Goal: Task Accomplishment & Management: Complete application form

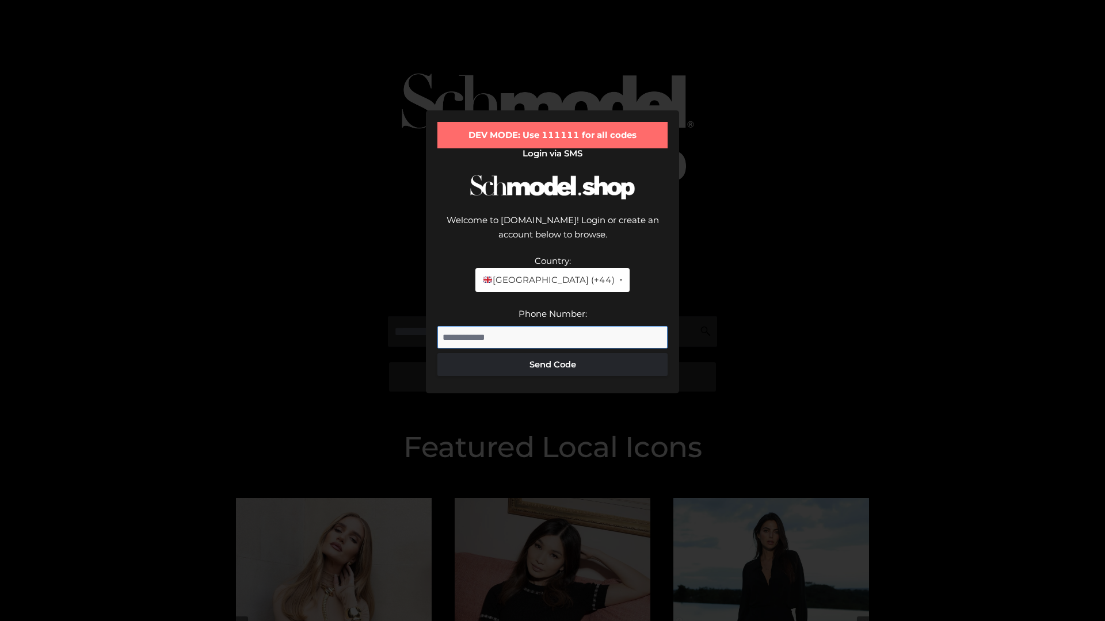
click at [552, 326] on input "Phone Number:" at bounding box center [552, 337] width 230 height 23
type input "**********"
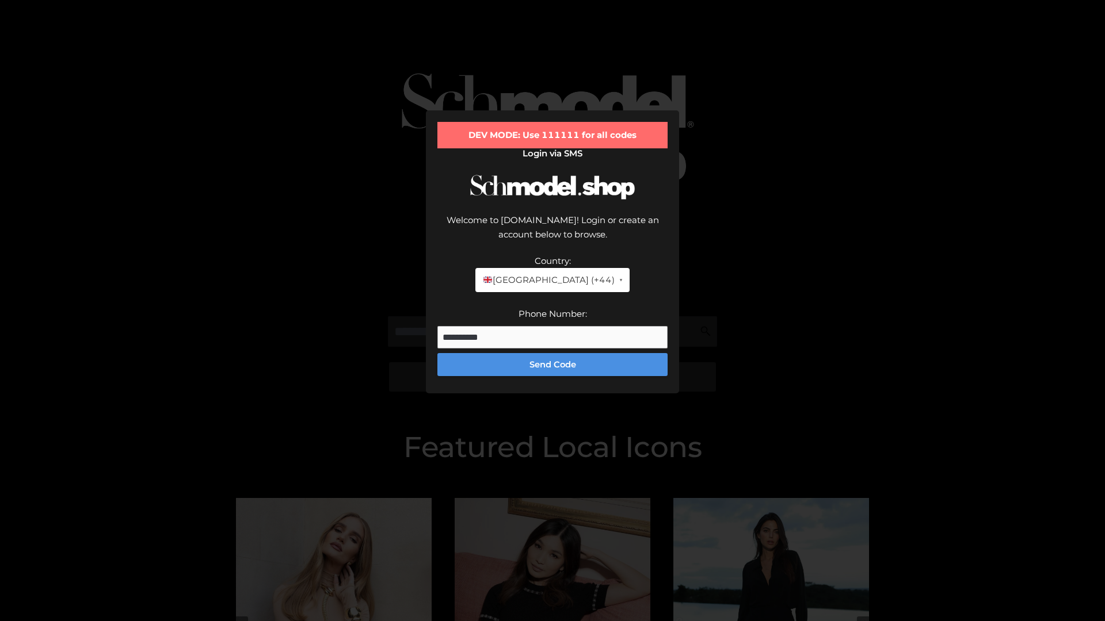
click at [552, 353] on button "Send Code" at bounding box center [552, 364] width 230 height 23
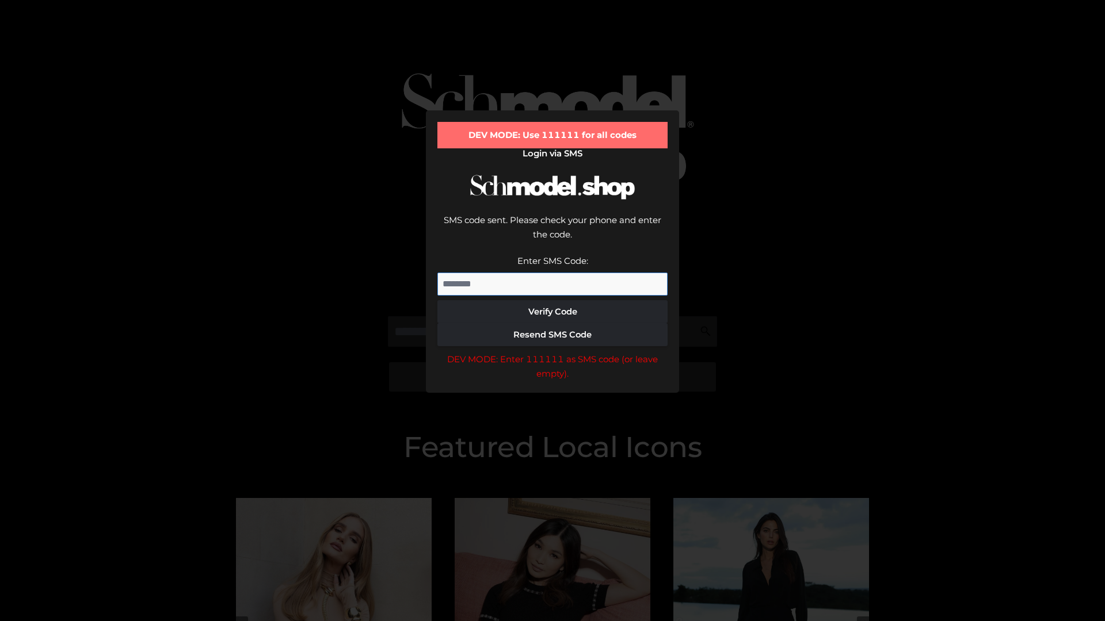
click at [552, 273] on input "Enter SMS Code:" at bounding box center [552, 284] width 230 height 23
type input "******"
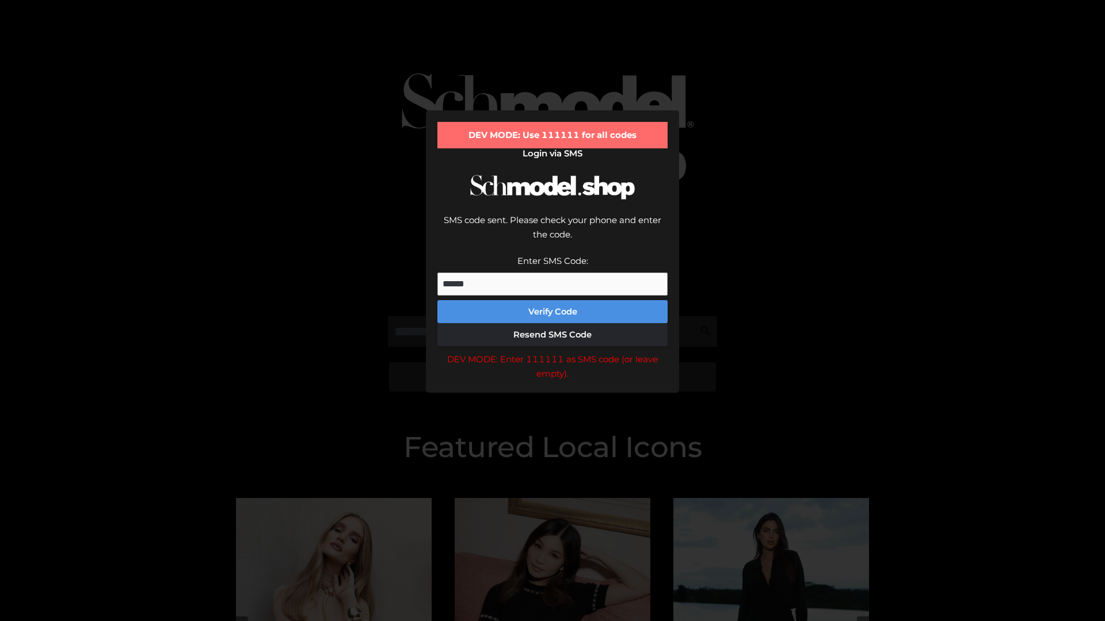
click at [552, 300] on button "Verify Code" at bounding box center [552, 311] width 230 height 23
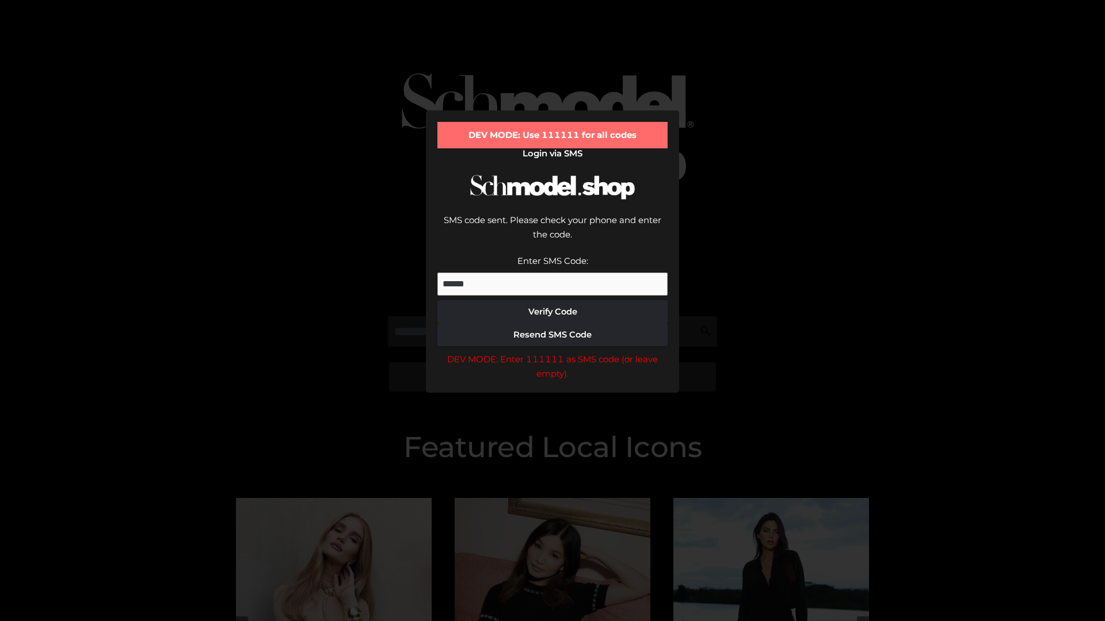
click at [552, 352] on div "DEV MODE: Enter 111111 as SMS code (or leave empty)." at bounding box center [552, 366] width 230 height 29
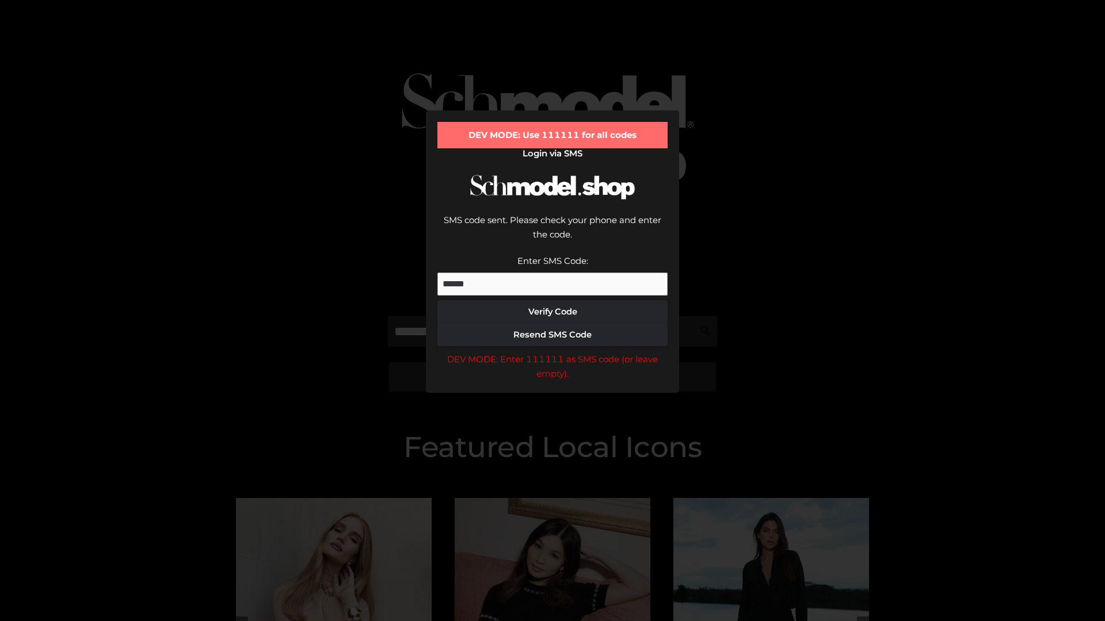
click at [552, 352] on div "DEV MODE: Enter 111111 as SMS code (or leave empty)." at bounding box center [552, 366] width 230 height 29
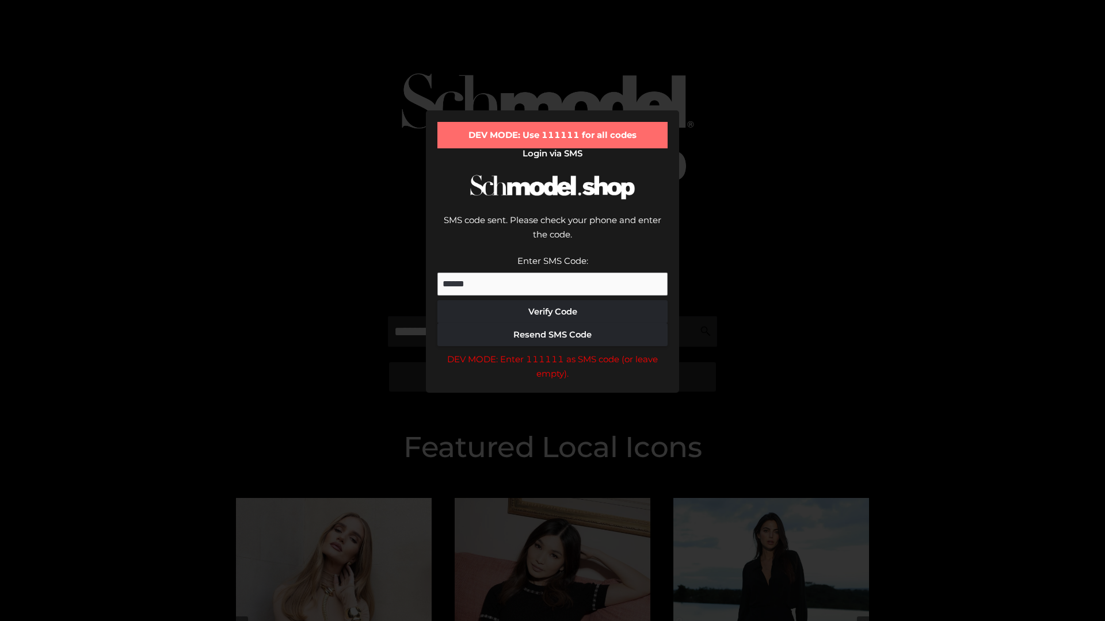
click at [552, 352] on div "DEV MODE: Enter 111111 as SMS code (or leave empty)." at bounding box center [552, 366] width 230 height 29
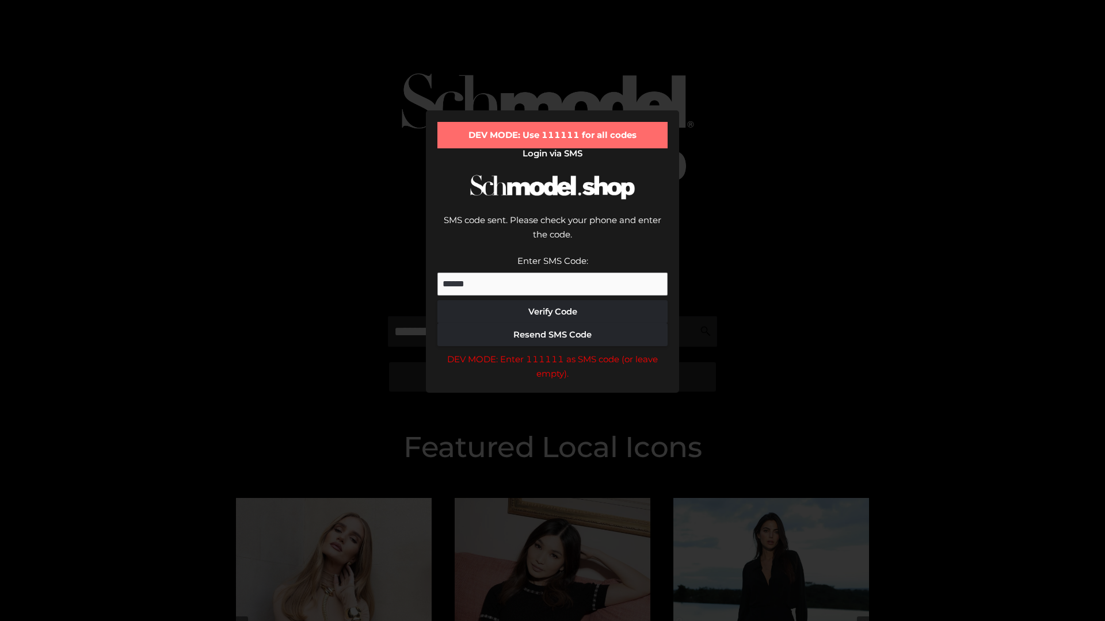
click at [552, 352] on div "DEV MODE: Enter 111111 as SMS code (or leave empty)." at bounding box center [552, 366] width 230 height 29
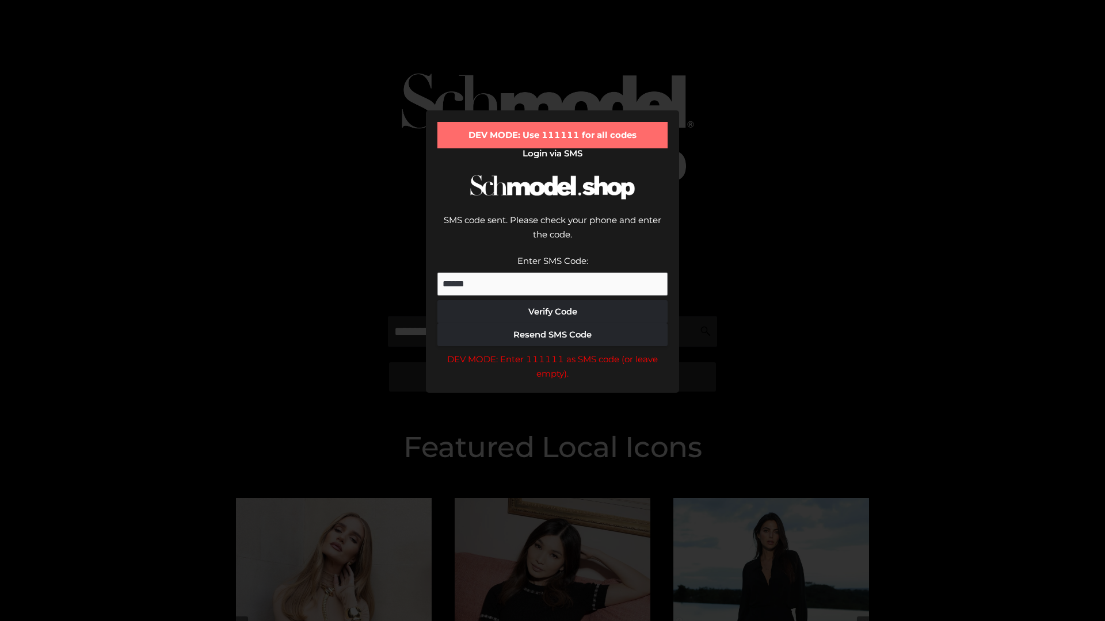
click at [552, 352] on div "DEV MODE: Enter 111111 as SMS code (or leave empty)." at bounding box center [552, 366] width 230 height 29
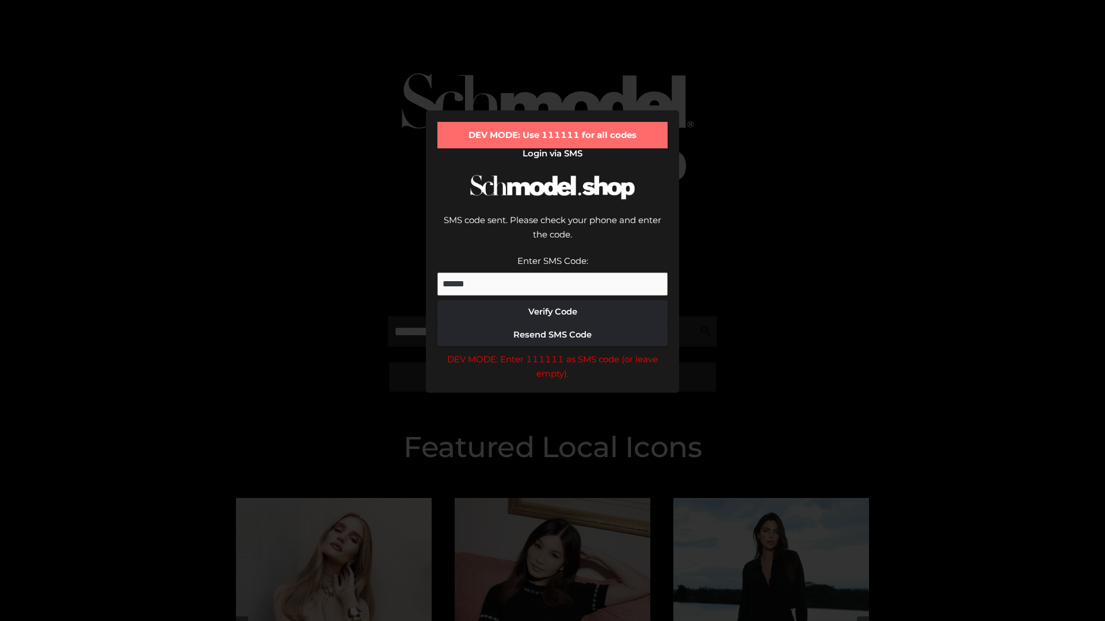
click at [552, 352] on div "DEV MODE: Enter 111111 as SMS code (or leave empty)." at bounding box center [552, 366] width 230 height 29
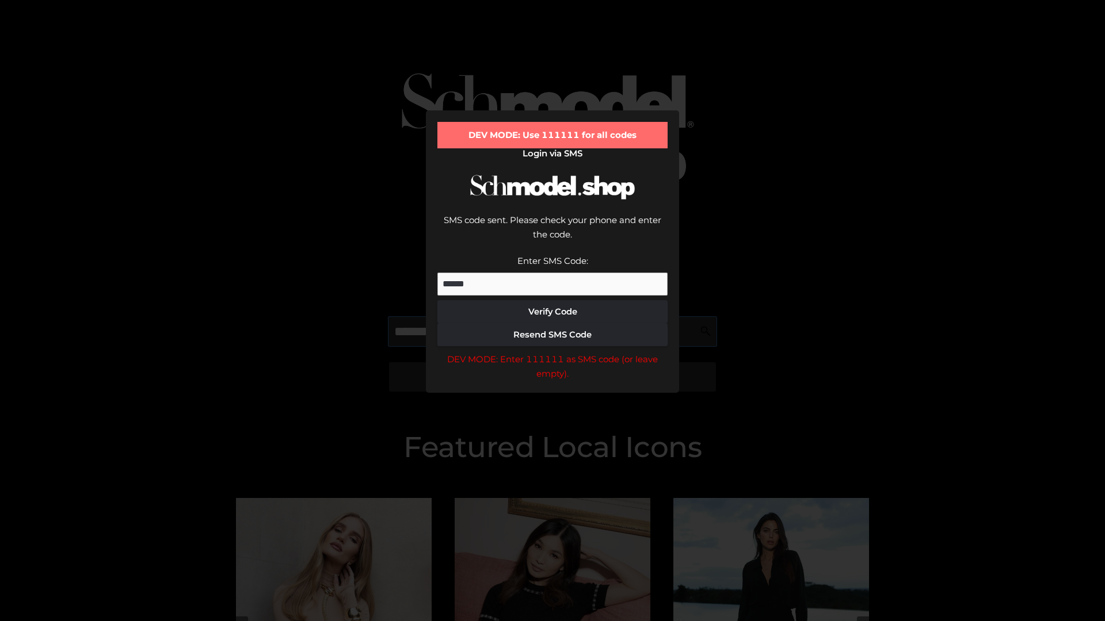
scroll to position [0, 59]
click at [552, 352] on div "DEV MODE: Enter 111111 as SMS code (or leave empty)." at bounding box center [552, 366] width 230 height 29
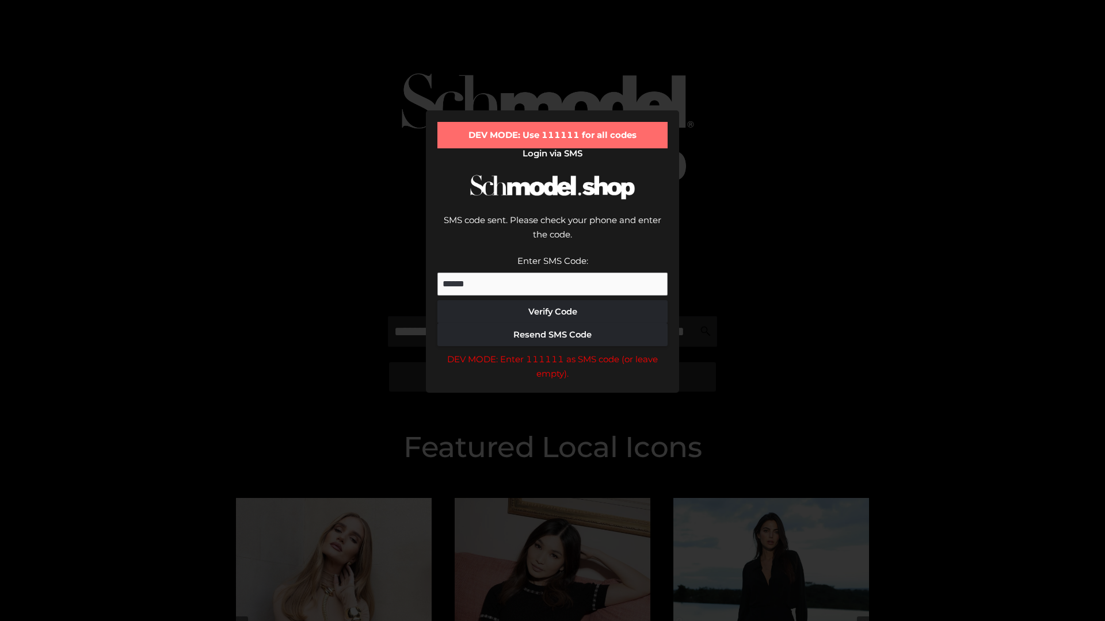
click at [552, 352] on div "DEV MODE: Enter 111111 as SMS code (or leave empty)." at bounding box center [552, 366] width 230 height 29
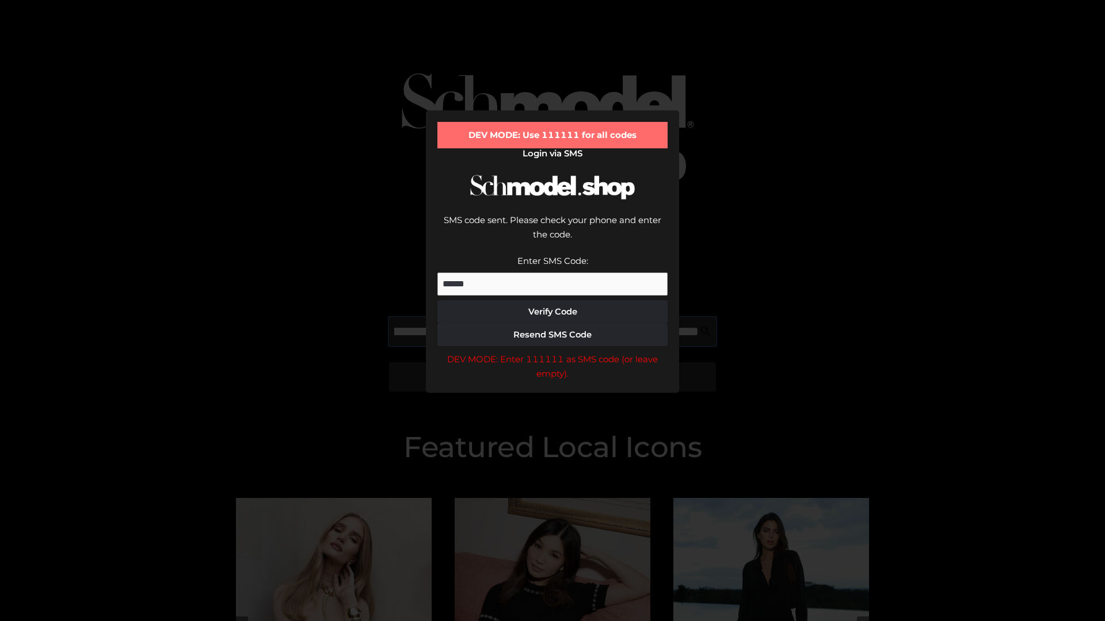
scroll to position [0, 125]
click at [552, 352] on div "DEV MODE: Enter 111111 as SMS code (or leave empty)." at bounding box center [552, 366] width 230 height 29
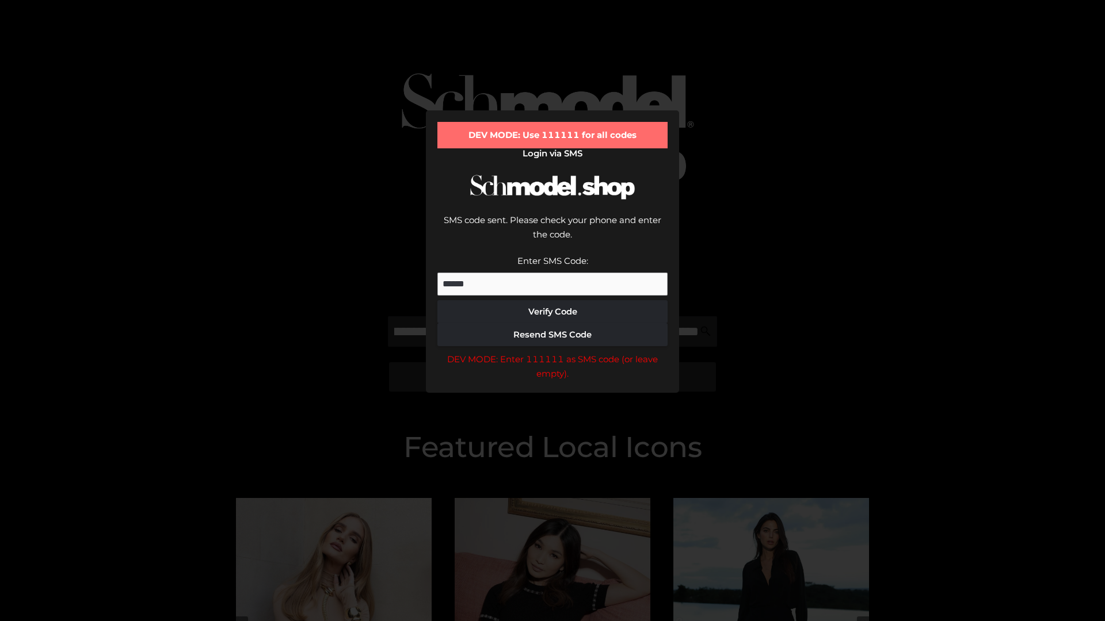
click at [552, 352] on div "DEV MODE: Enter 111111 as SMS code (or leave empty)." at bounding box center [552, 366] width 230 height 29
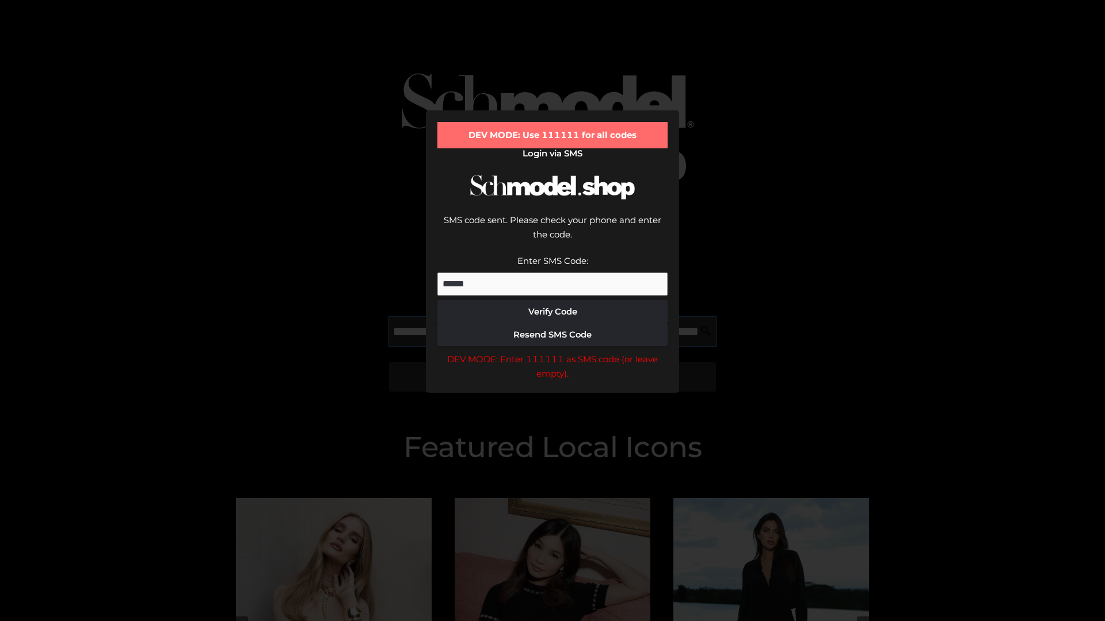
scroll to position [0, 195]
click at [552, 352] on div "DEV MODE: Enter 111111 as SMS code (or leave empty)." at bounding box center [552, 366] width 230 height 29
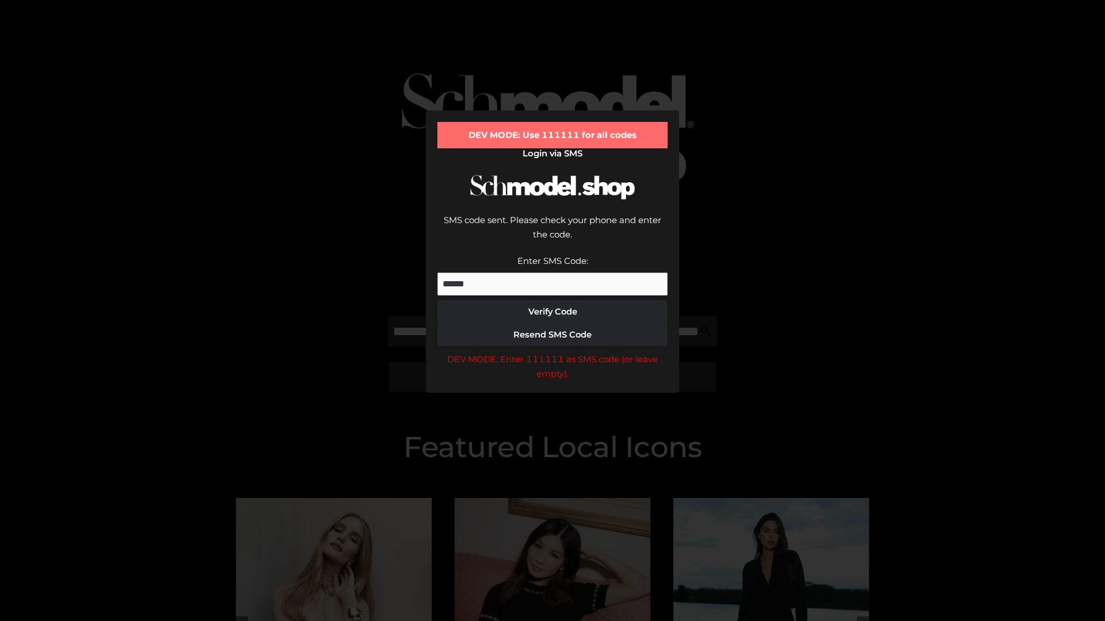
click at [552, 352] on div "DEV MODE: Enter 111111 as SMS code (or leave empty)." at bounding box center [552, 366] width 230 height 29
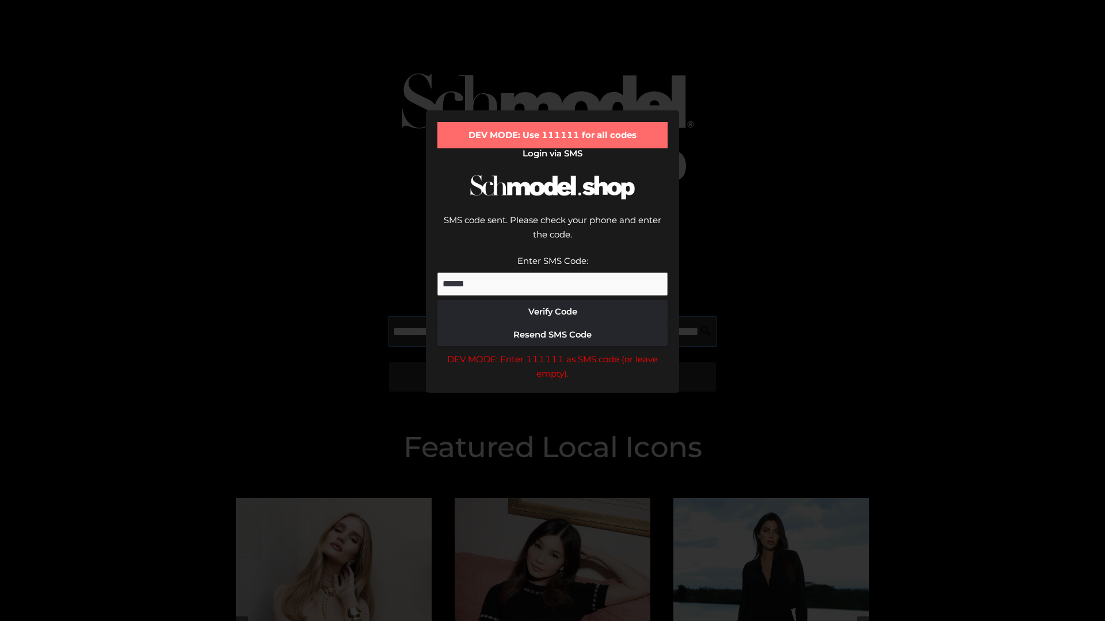
scroll to position [0, 267]
click at [552, 352] on div "DEV MODE: Enter 111111 as SMS code (or leave empty)." at bounding box center [552, 366] width 230 height 29
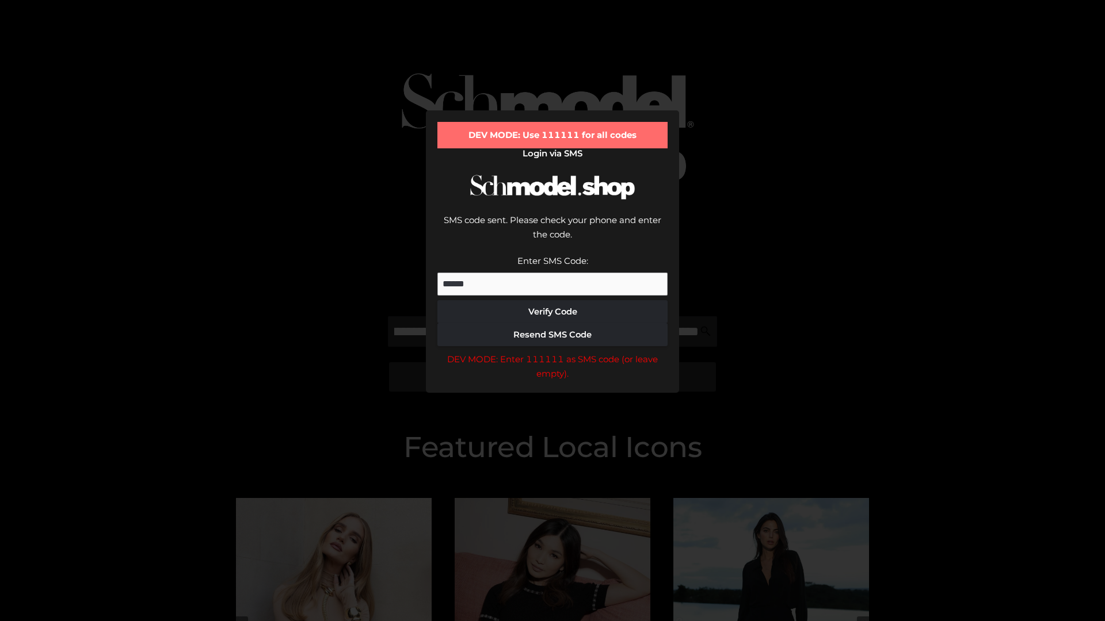
click at [552, 352] on div "DEV MODE: Enter 111111 as SMS code (or leave empty)." at bounding box center [552, 366] width 230 height 29
type input "**********"
